Goal: Task Accomplishment & Management: Manage account settings

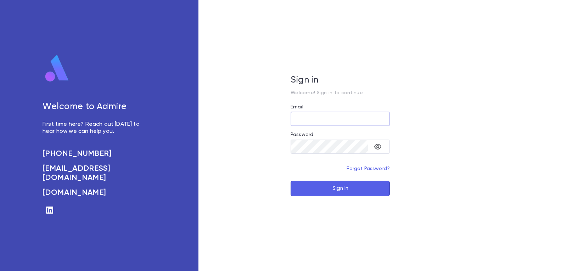
type input "**********"
click at [322, 192] on button "Sign In" at bounding box center [340, 189] width 99 height 16
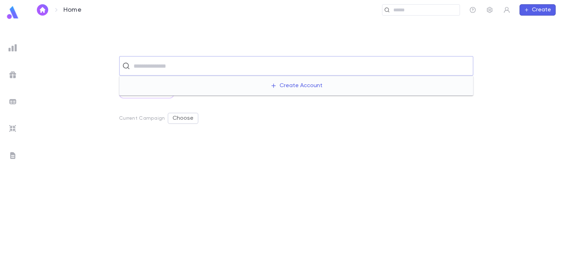
click at [322, 69] on input "text" at bounding box center [301, 65] width 339 height 13
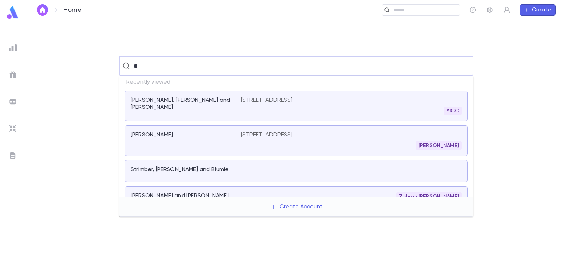
type input "***"
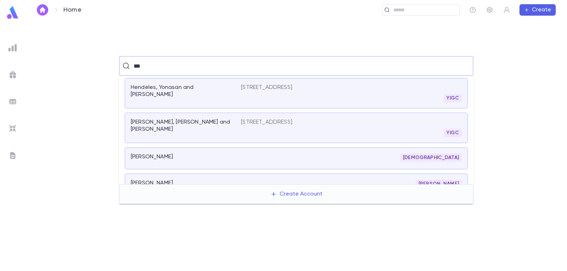
click at [266, 134] on div "YIGC" at bounding box center [351, 133] width 221 height 9
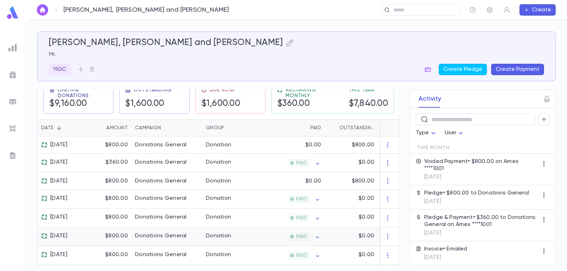
scroll to position [106, 0]
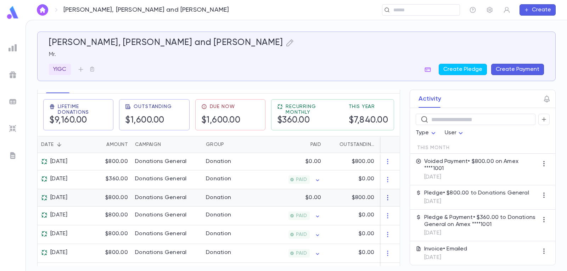
click at [388, 201] on icon "button" at bounding box center [387, 197] width 7 height 7
click at [354, 203] on div at bounding box center [283, 135] width 567 height 271
click at [237, 199] on div "Donation" at bounding box center [229, 197] width 53 height 17
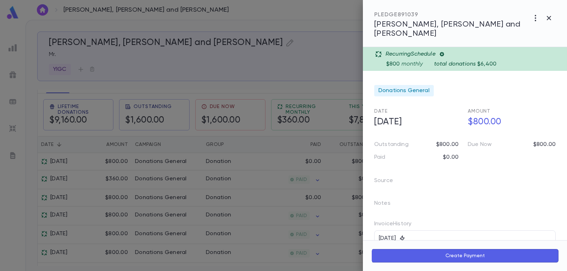
click at [442, 51] on icon at bounding box center [442, 54] width 6 height 6
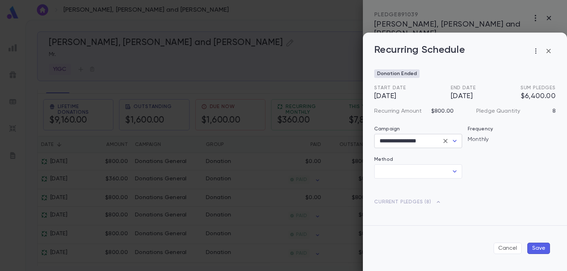
type input "**********"
click at [535, 55] on button "button" at bounding box center [536, 50] width 11 height 11
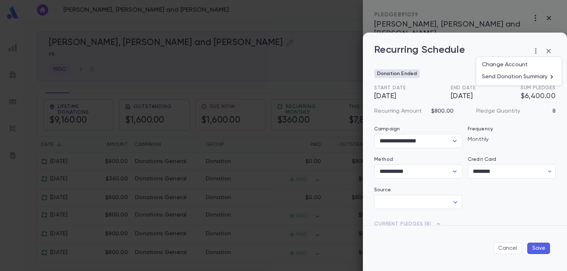
click at [510, 202] on div at bounding box center [283, 135] width 567 height 271
click at [551, 51] on icon "button" at bounding box center [549, 51] width 9 height 9
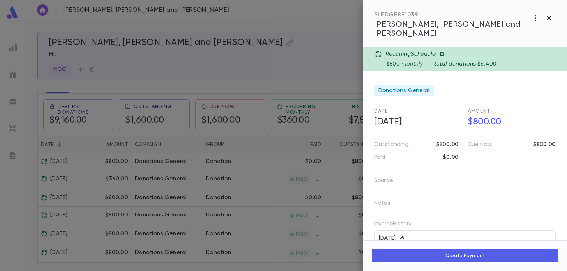
click at [549, 20] on icon "button" at bounding box center [549, 18] width 9 height 9
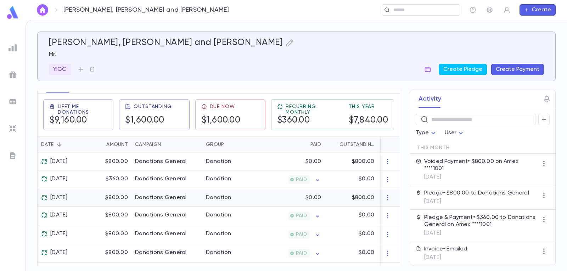
drag, startPoint x: 358, startPoint y: 205, endPoint x: 338, endPoint y: 203, distance: 20.7
click at [338, 203] on div "$800.00" at bounding box center [351, 197] width 53 height 17
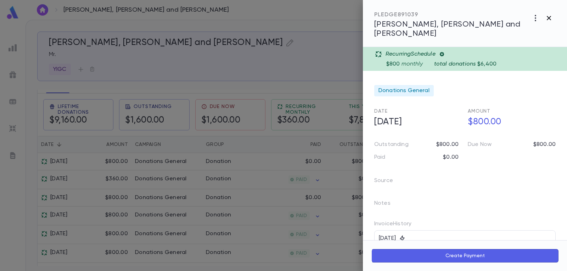
click at [553, 18] on icon "button" at bounding box center [549, 18] width 9 height 9
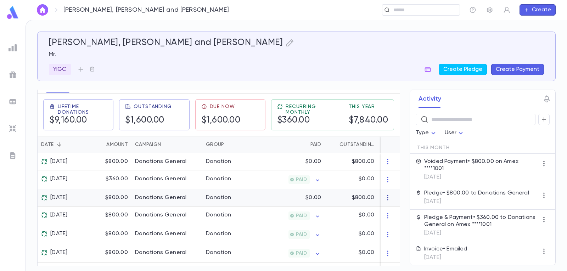
click at [384, 201] on icon "button" at bounding box center [387, 197] width 7 height 7
click at [392, 214] on ul "Delete" at bounding box center [398, 214] width 30 height 16
click at [392, 215] on ul "Delete" at bounding box center [398, 214] width 30 height 16
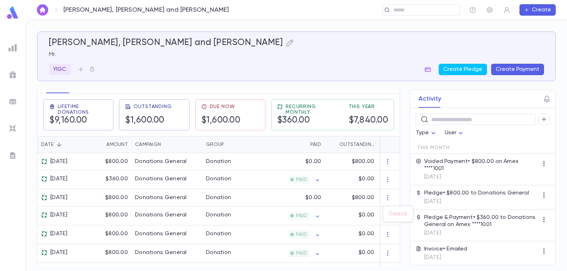
click at [392, 215] on ul "Delete" at bounding box center [398, 214] width 30 height 16
click at [318, 206] on div at bounding box center [283, 135] width 567 height 271
click at [363, 201] on p "$800.00" at bounding box center [363, 197] width 22 height 7
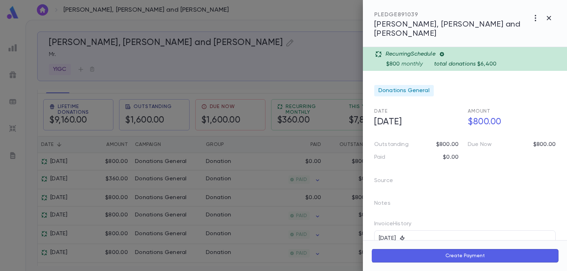
click at [444, 52] on icon at bounding box center [442, 54] width 5 height 5
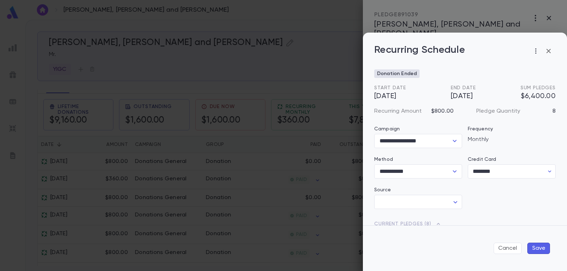
click at [451, 105] on div "Recurring Amount $800.00 Pledge Quantity 8" at bounding box center [462, 107] width 187 height 16
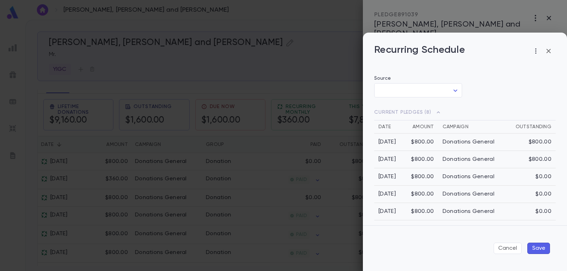
scroll to position [132, 0]
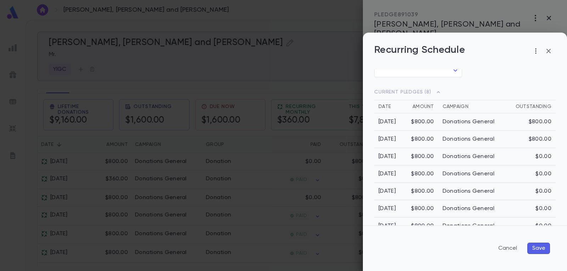
click at [505, 248] on button "Cancel" at bounding box center [508, 248] width 28 height 11
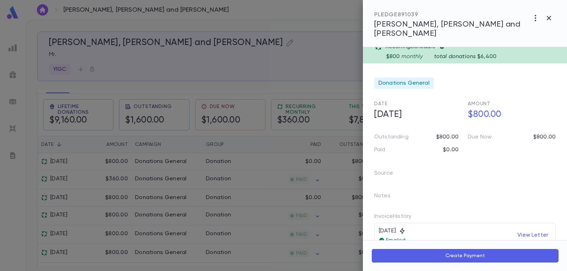
scroll to position [35, 0]
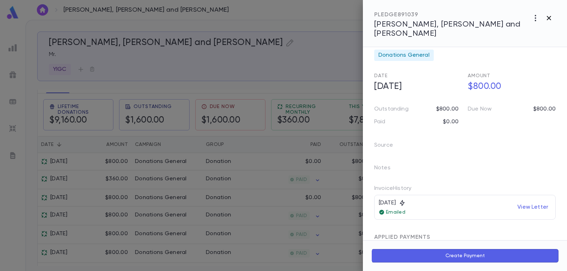
click at [549, 21] on icon "button" at bounding box center [549, 18] width 9 height 9
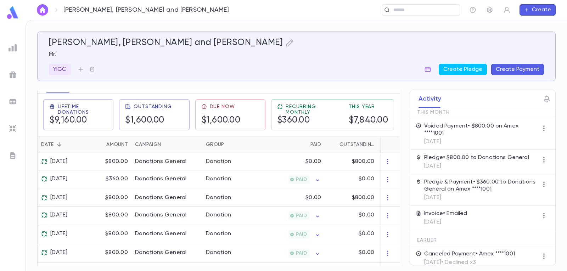
scroll to position [71, 0]
